Goal: Task Accomplishment & Management: Use online tool/utility

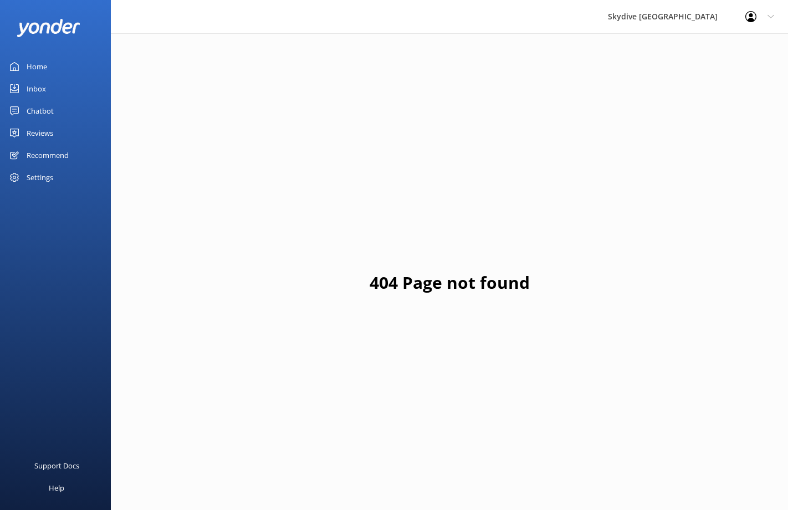
click at [53, 64] on link "Home" at bounding box center [55, 66] width 111 height 22
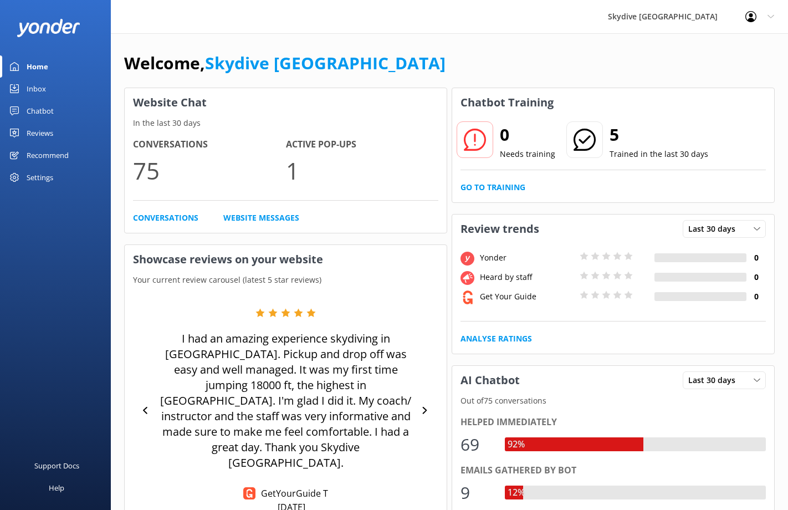
click at [44, 109] on div "Chatbot" at bounding box center [40, 111] width 27 height 22
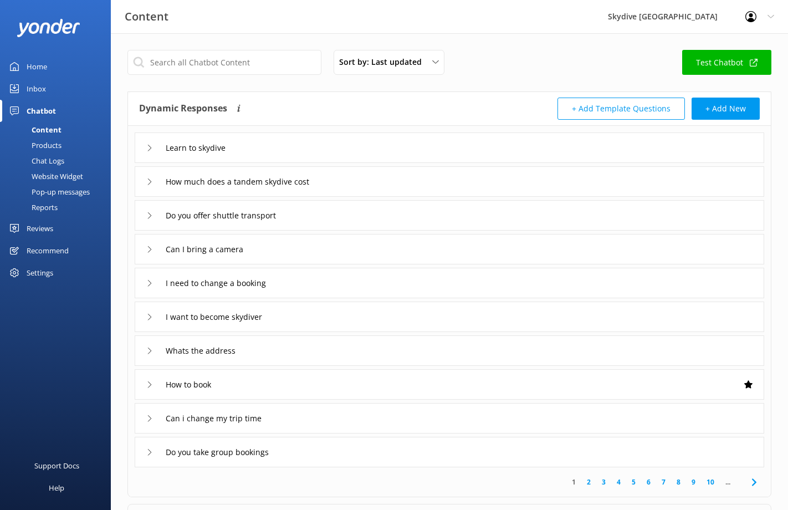
click at [121, 167] on div "Sort by: Last updated Title (A-Z) Last updated Test Chatbot Dynamic Responses T…" at bounding box center [449, 323] width 677 height 580
